Goal: Task Accomplishment & Management: Manage account settings

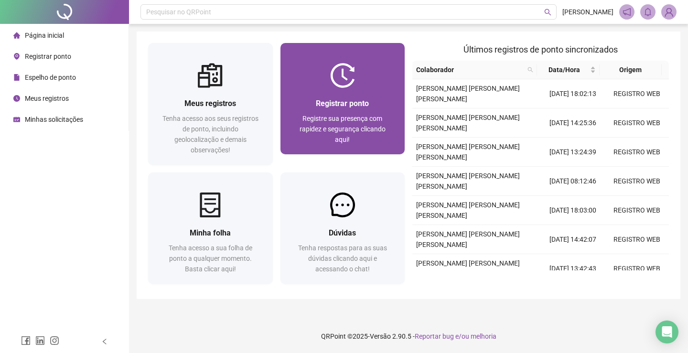
click at [370, 121] on span "Registre sua presença com rapidez e segurança clicando aqui!" at bounding box center [342, 129] width 86 height 29
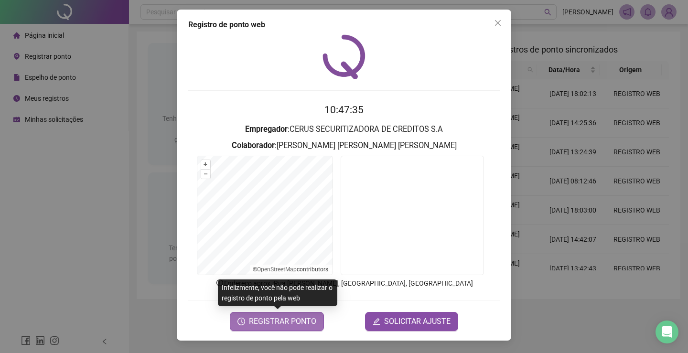
click at [279, 320] on span "REGISTRAR PONTO" at bounding box center [282, 321] width 67 height 11
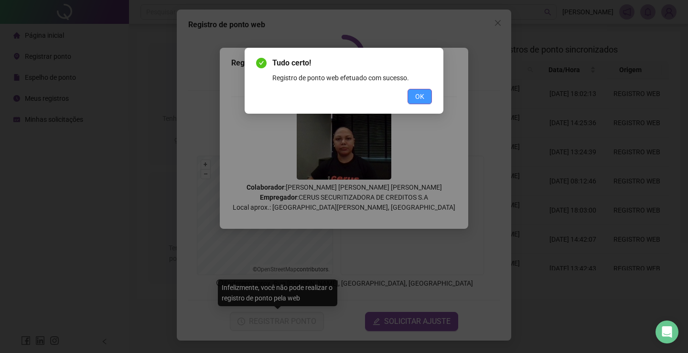
click at [425, 93] on button "OK" at bounding box center [419, 96] width 24 height 15
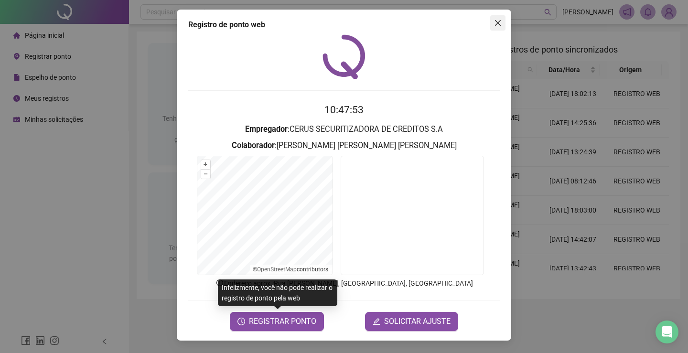
click at [498, 18] on button "Close" at bounding box center [497, 22] width 15 height 15
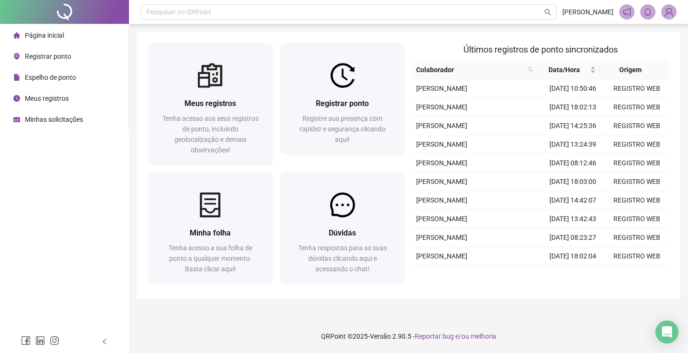
click at [53, 75] on span "Espelho de ponto" at bounding box center [50, 78] width 51 height 8
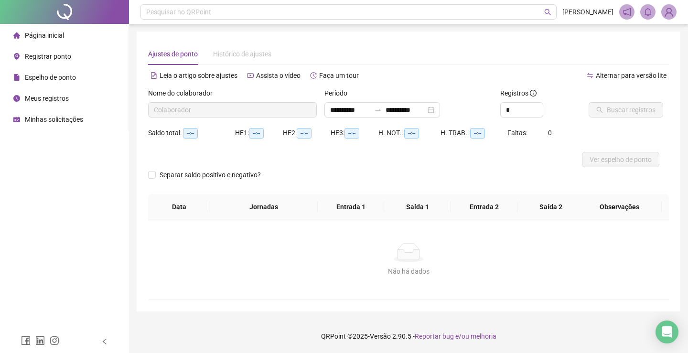
type input "**********"
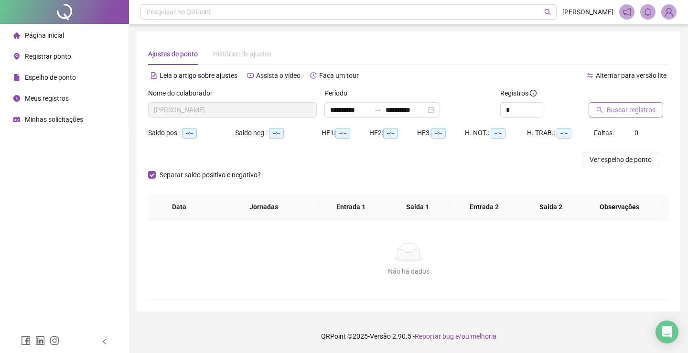
click at [608, 108] on span "Buscar registros" at bounding box center [631, 110] width 49 height 11
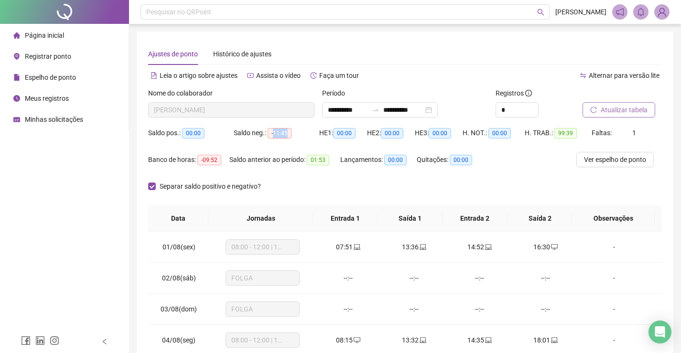
drag, startPoint x: 273, startPoint y: 135, endPoint x: 289, endPoint y: 135, distance: 15.8
click at [289, 135] on span "-11:45" at bounding box center [279, 133] width 24 height 11
click at [299, 142] on div "Saldo neg.: -11:45" at bounding box center [276, 138] width 85 height 27
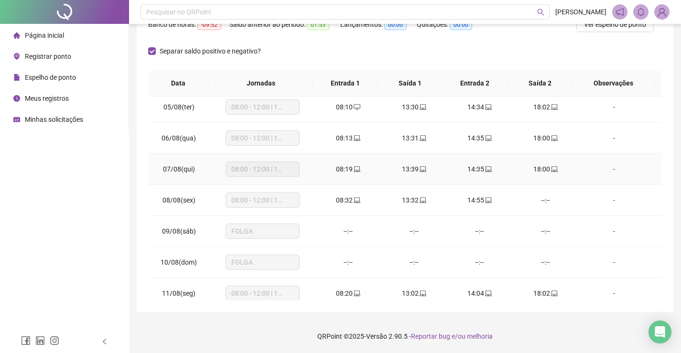
scroll to position [130, 0]
click at [50, 120] on span "Minhas solicitações" at bounding box center [54, 120] width 58 height 8
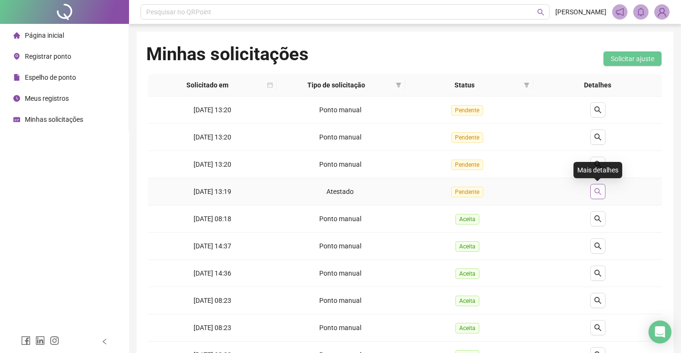
click at [594, 191] on icon "search" at bounding box center [597, 191] width 7 height 7
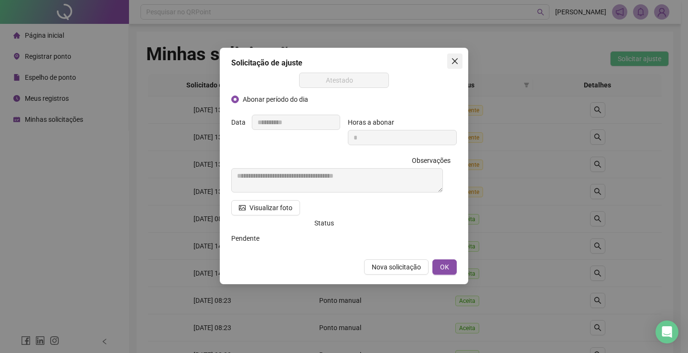
click at [454, 60] on icon "close" at bounding box center [455, 61] width 6 height 6
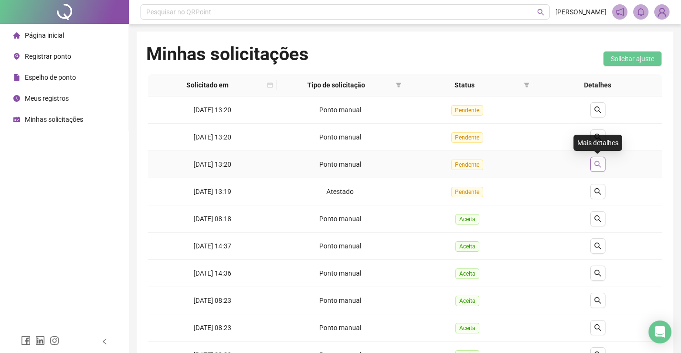
click at [597, 163] on icon "search" at bounding box center [598, 164] width 8 height 8
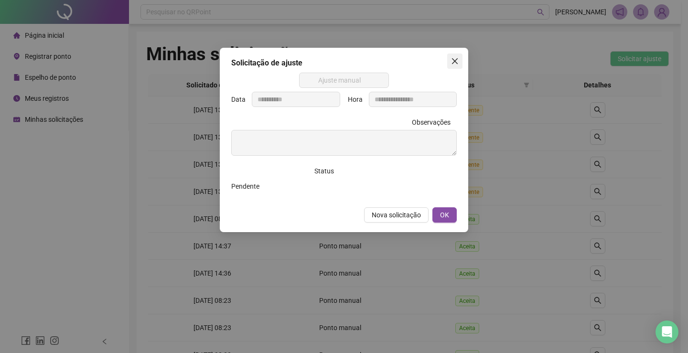
click at [457, 65] on button "Close" at bounding box center [454, 60] width 15 height 15
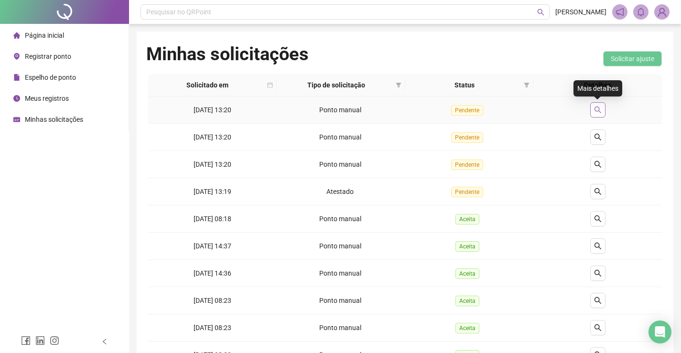
click at [597, 110] on icon "search" at bounding box center [598, 110] width 8 height 8
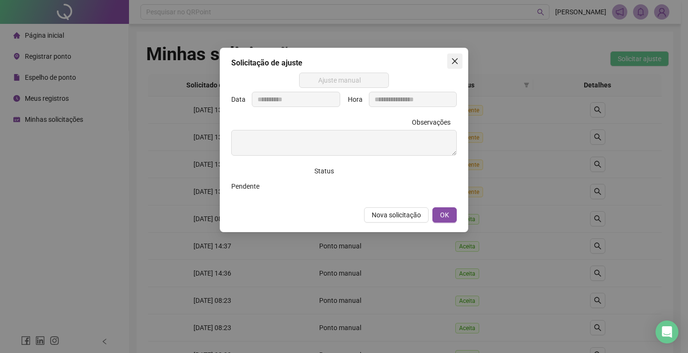
click at [455, 61] on icon "close" at bounding box center [455, 61] width 6 height 6
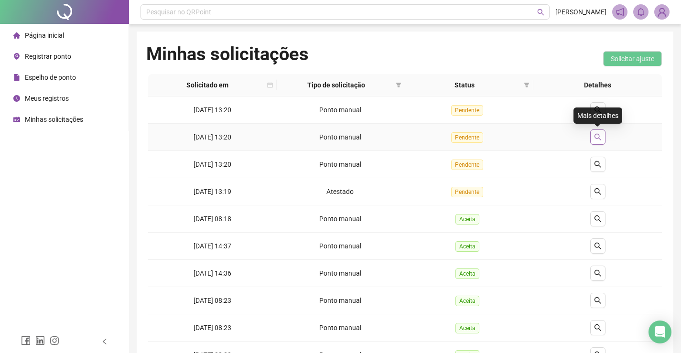
click at [594, 134] on icon "search" at bounding box center [598, 137] width 8 height 8
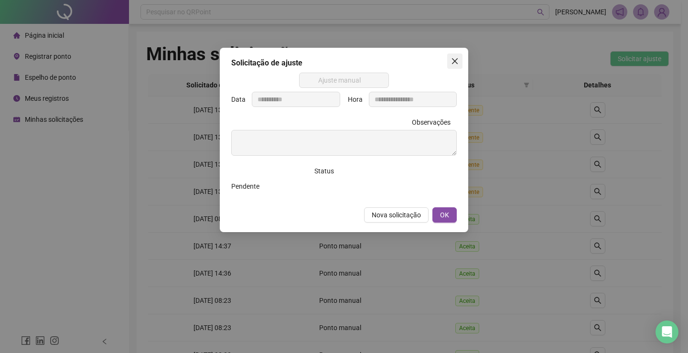
click at [451, 64] on icon "close" at bounding box center [455, 61] width 8 height 8
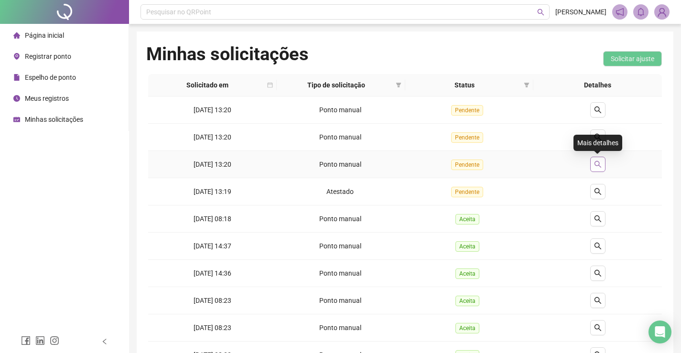
click at [596, 162] on icon "search" at bounding box center [598, 164] width 8 height 8
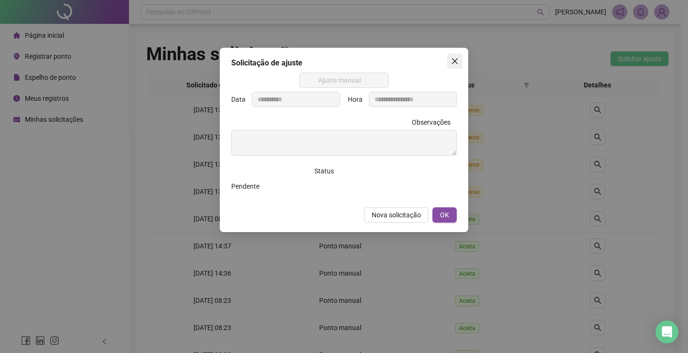
click at [455, 65] on button "Close" at bounding box center [454, 60] width 15 height 15
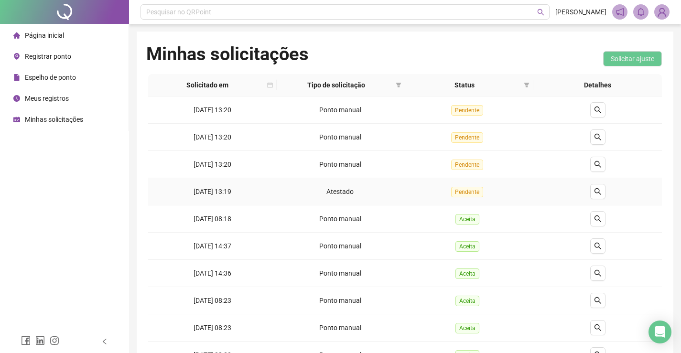
drag, startPoint x: 183, startPoint y: 193, endPoint x: 257, endPoint y: 190, distance: 74.1
click at [257, 190] on td "[DATE] 13:19" at bounding box center [212, 191] width 128 height 27
click at [604, 191] on button "button" at bounding box center [597, 191] width 15 height 15
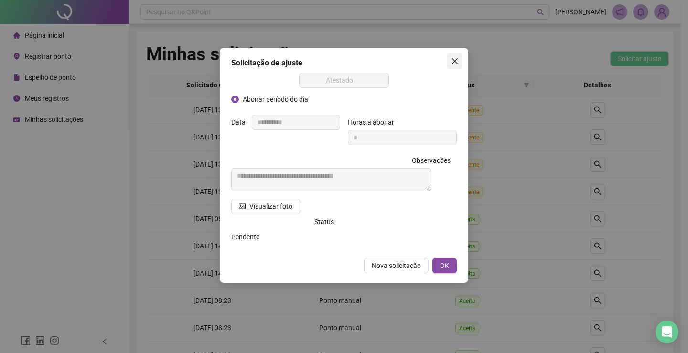
click at [453, 58] on icon "close" at bounding box center [455, 61] width 8 height 8
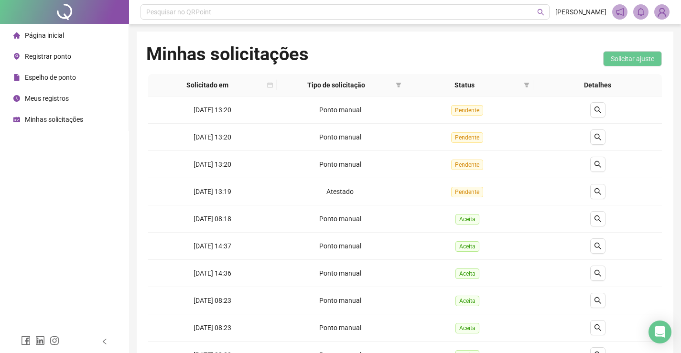
click at [482, 49] on div "Minhas solicitações Solicitar ajuste" at bounding box center [404, 58] width 517 height 31
click at [61, 53] on span "Registrar ponto" at bounding box center [48, 57] width 46 height 8
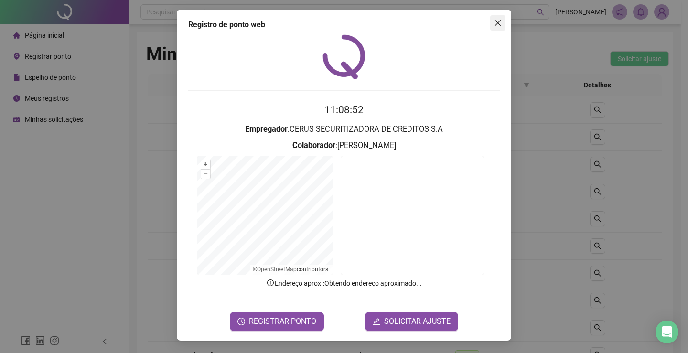
click at [499, 21] on icon "close" at bounding box center [498, 23] width 6 height 6
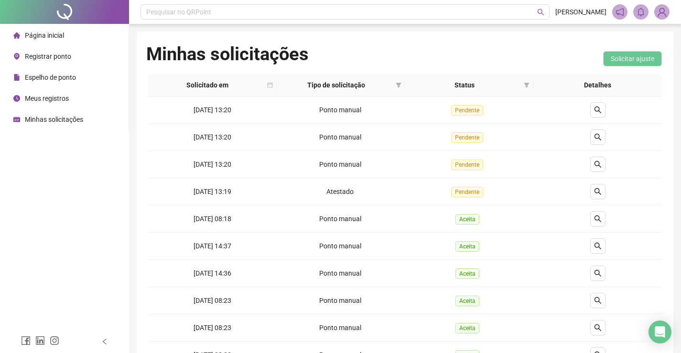
click at [57, 30] on div "Página inicial" at bounding box center [38, 35] width 51 height 19
